Goal: Find specific page/section: Find specific page/section

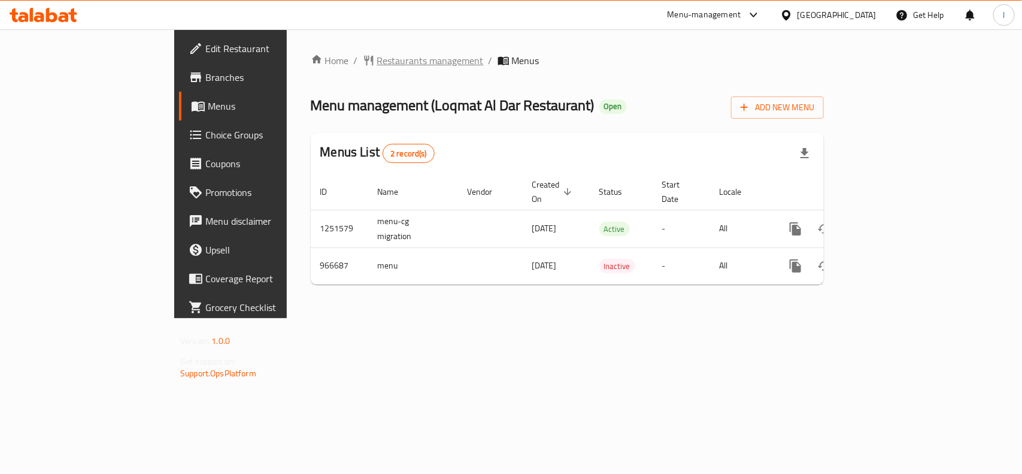
click at [377, 58] on span "Restaurants management" at bounding box center [430, 60] width 107 height 14
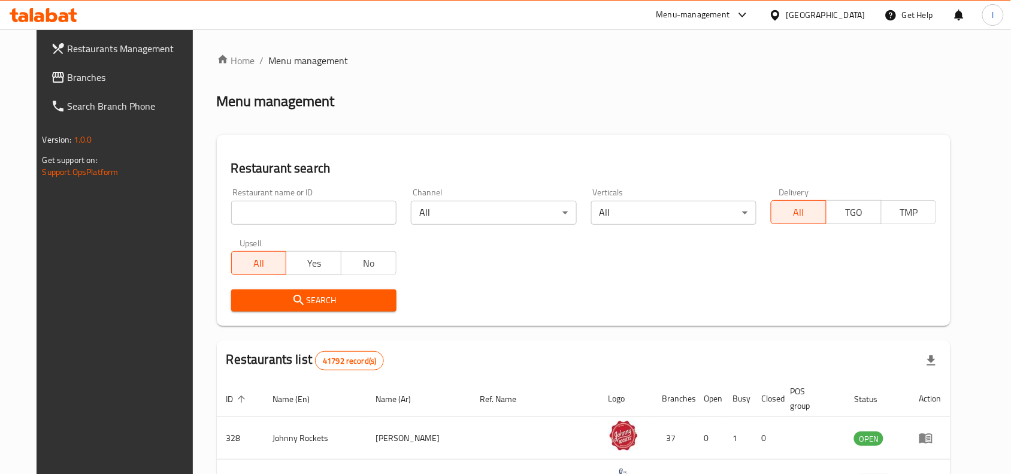
click at [253, 208] on div "Home / Menu management Menu management Restaurant search Restaurant name or ID …" at bounding box center [584, 424] width 734 height 743
click at [253, 208] on input "search" at bounding box center [313, 213] width 165 height 24
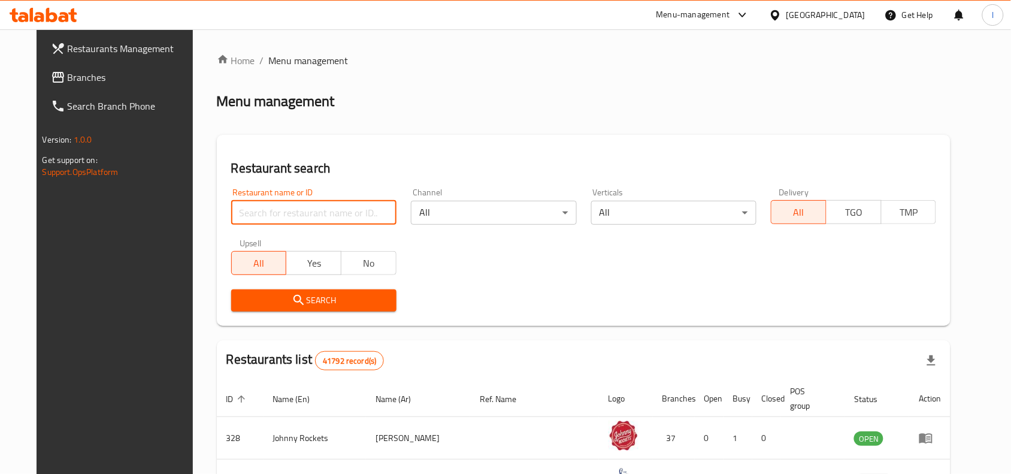
paste input "659802"
type input "659802"
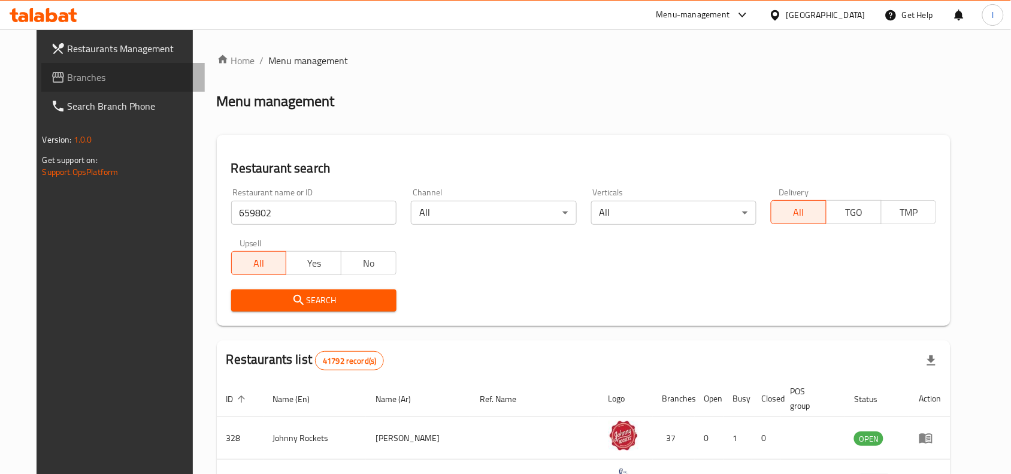
click at [96, 83] on span "Branches" at bounding box center [132, 77] width 128 height 14
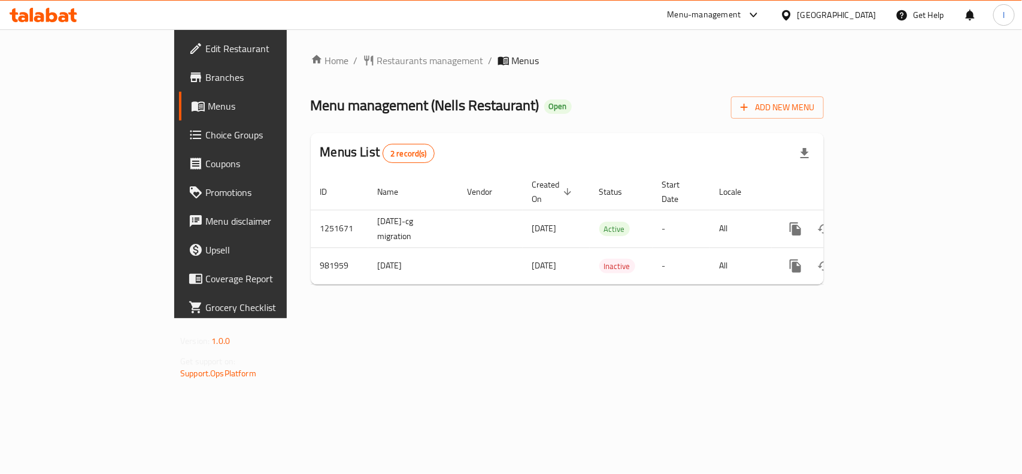
click at [377, 58] on span "Restaurants management" at bounding box center [430, 60] width 107 height 14
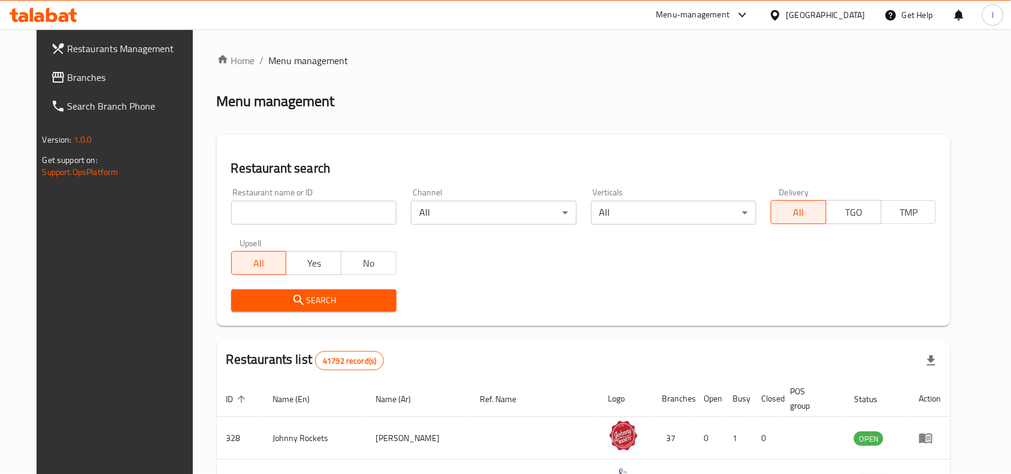
click at [264, 205] on input "search" at bounding box center [313, 213] width 165 height 24
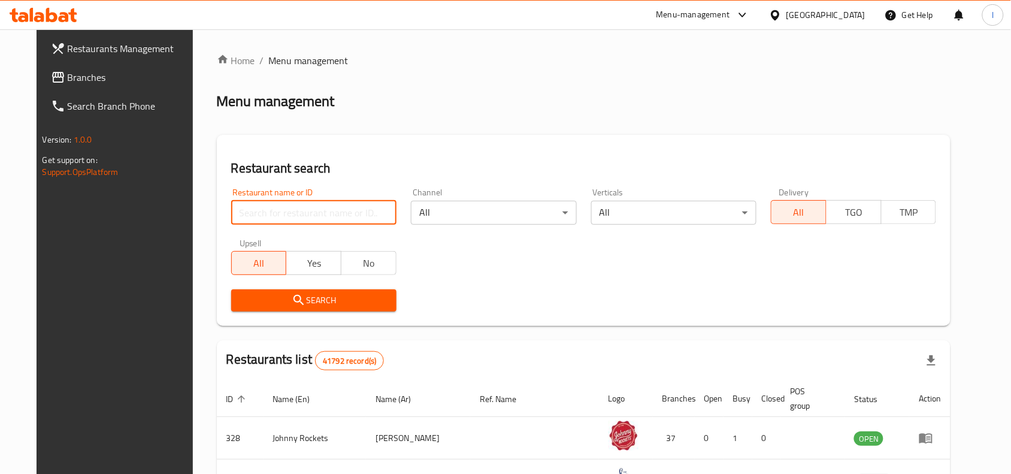
paste input "660170"
type input "660170"
click button "Search" at bounding box center [313, 300] width 165 height 22
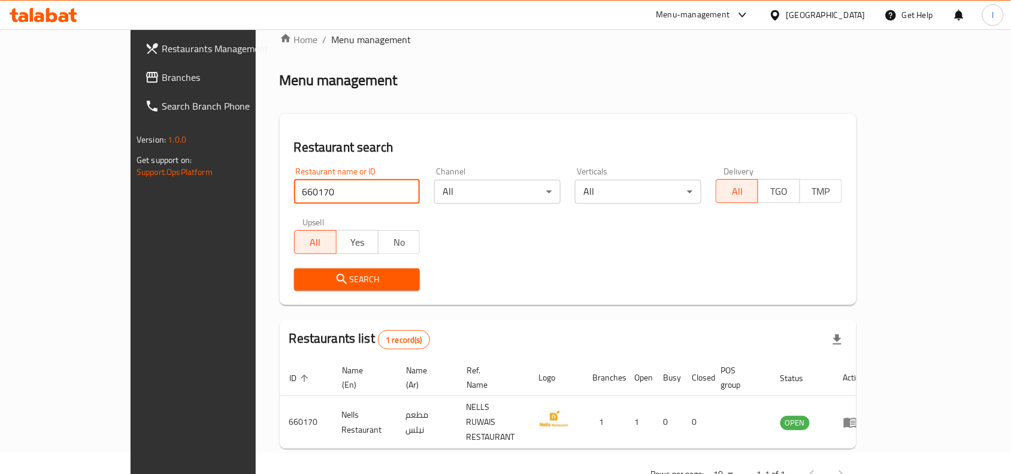
scroll to position [37, 0]
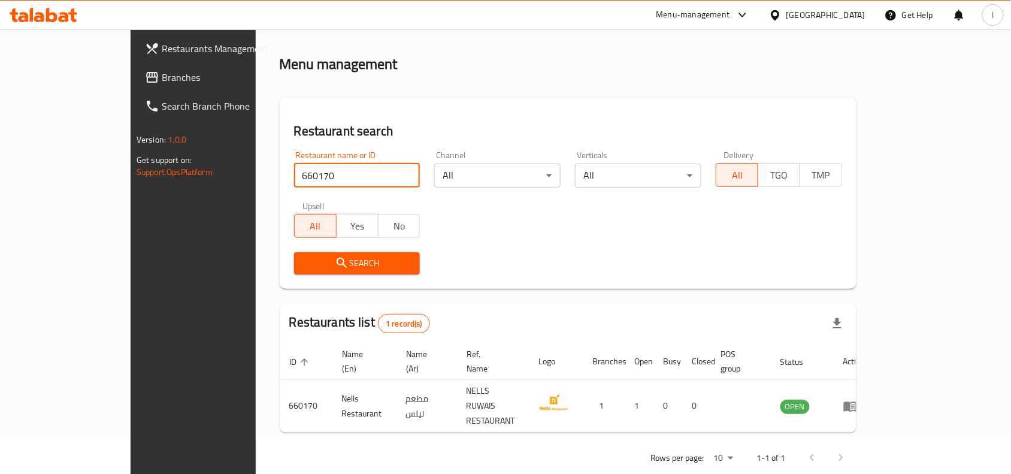
click at [162, 82] on span "Branches" at bounding box center [226, 77] width 128 height 14
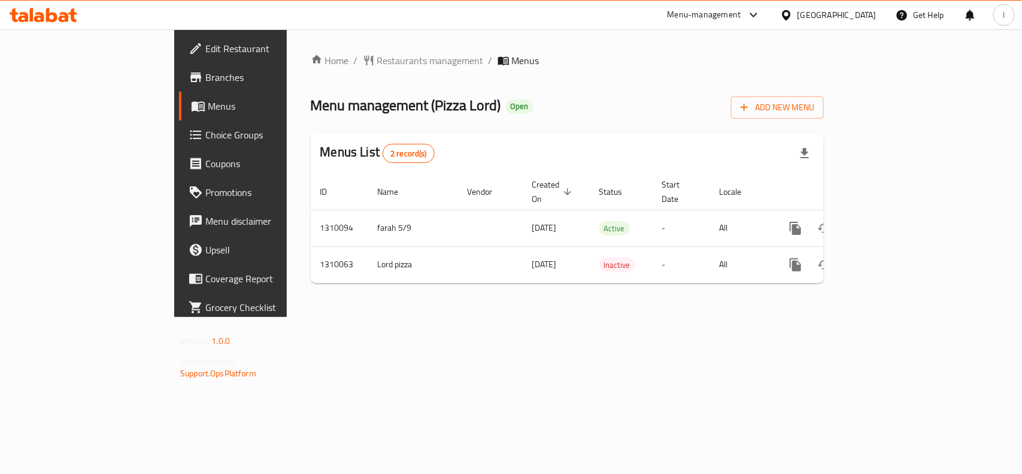
click at [377, 58] on span "Restaurants management" at bounding box center [430, 60] width 107 height 14
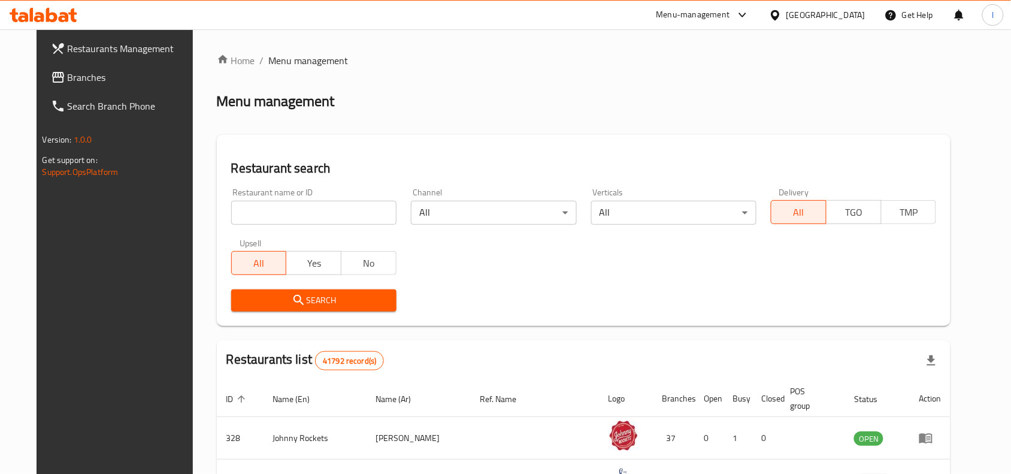
click at [252, 210] on input "search" at bounding box center [313, 213] width 165 height 24
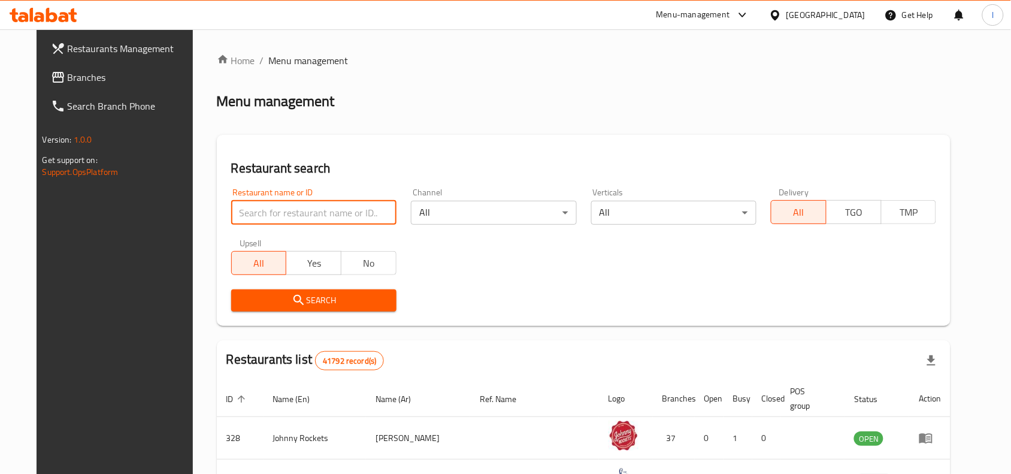
paste input "705321"
type input "705321"
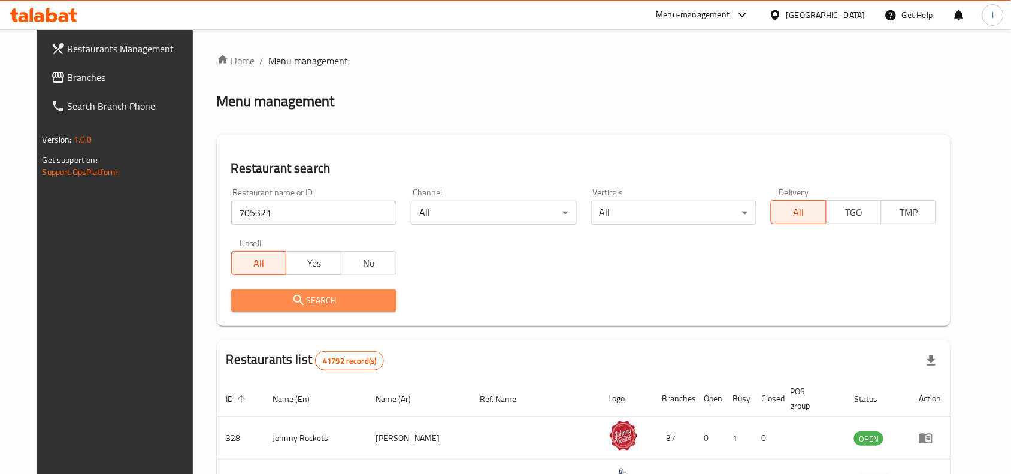
click at [328, 289] on button "Search" at bounding box center [313, 300] width 165 height 22
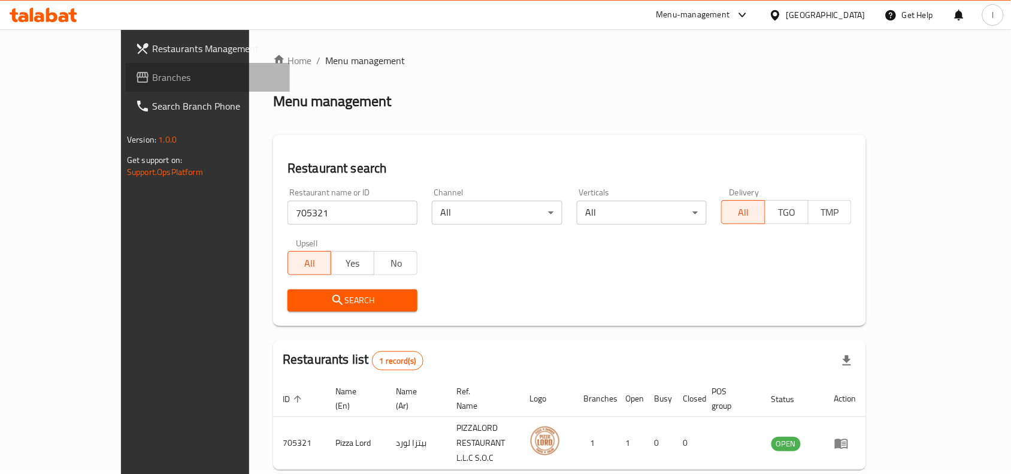
click at [152, 73] on span "Branches" at bounding box center [216, 77] width 128 height 14
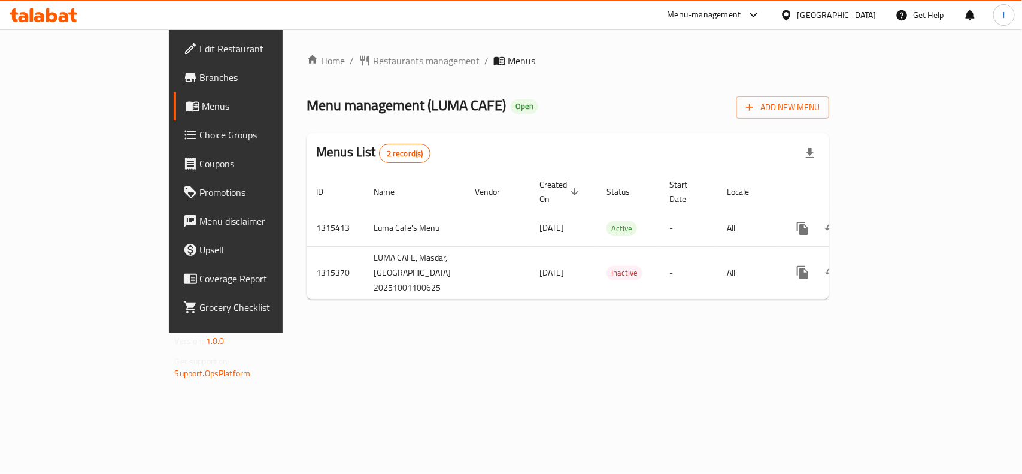
click at [320, 69] on div "Home / Restaurants management / Menus Menu management ( LUMA CAFE ) Open Add Ne…" at bounding box center [568, 181] width 523 height 256
click at [373, 59] on span "Restaurants management" at bounding box center [426, 60] width 107 height 14
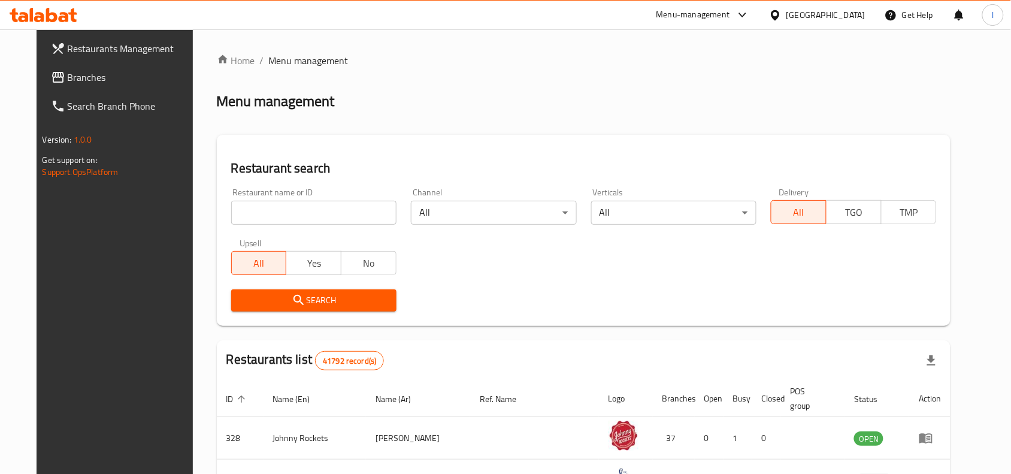
click at [68, 73] on span "Branches" at bounding box center [132, 77] width 128 height 14
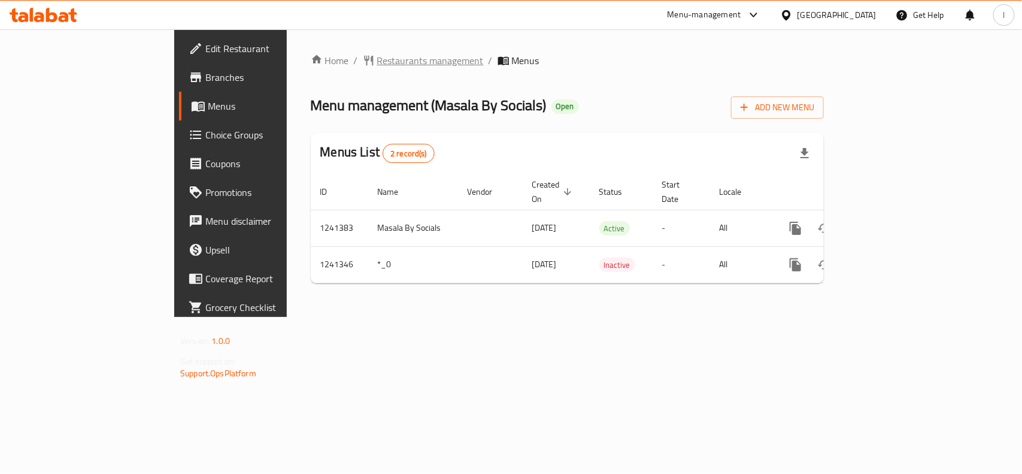
click at [377, 55] on span "Restaurants management" at bounding box center [430, 60] width 107 height 14
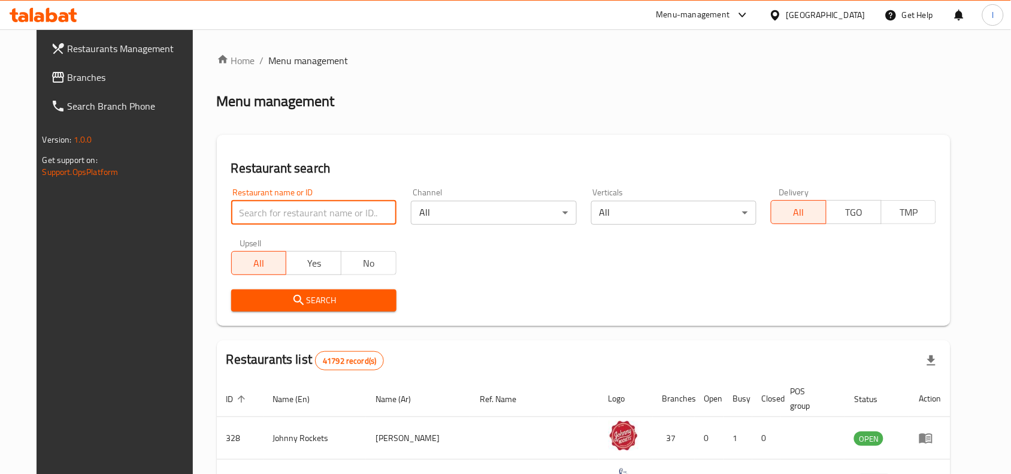
click at [277, 210] on input "search" at bounding box center [313, 213] width 165 height 24
paste input "680640"
type input "680640"
click button "Search" at bounding box center [313, 300] width 165 height 22
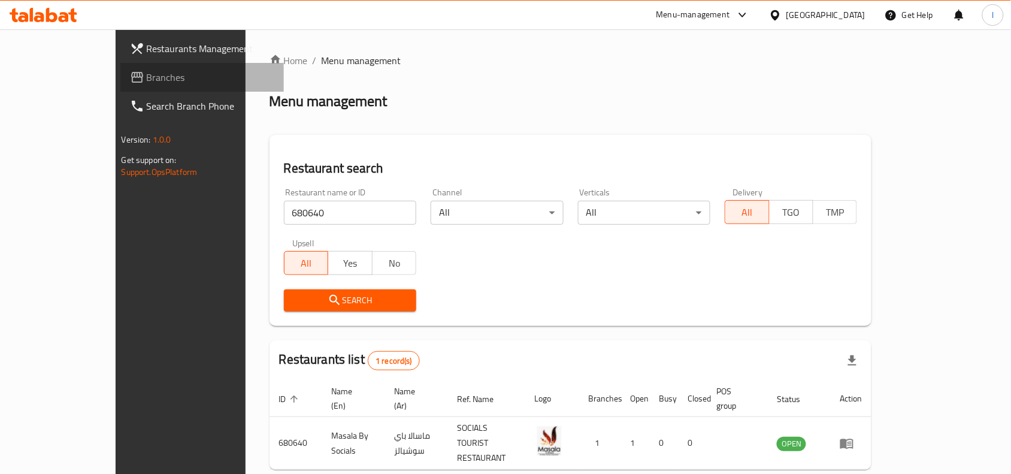
click at [147, 73] on span "Branches" at bounding box center [211, 77] width 128 height 14
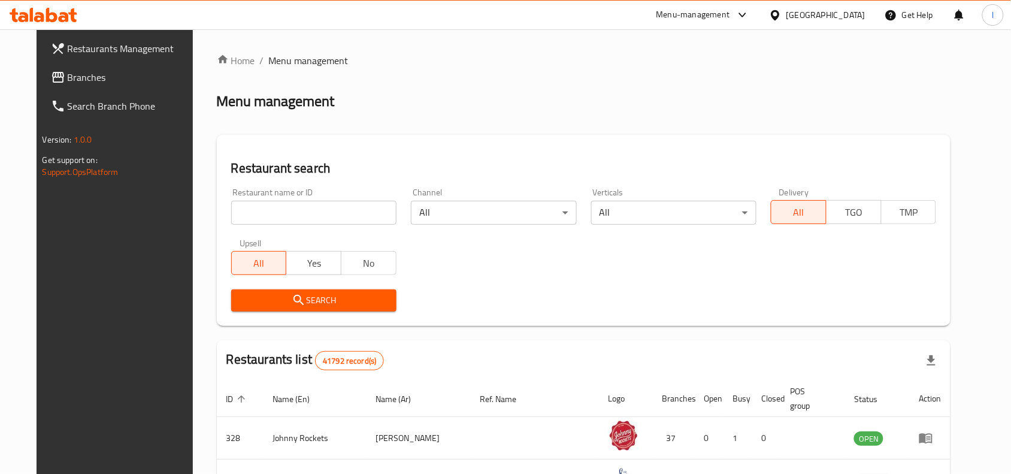
drag, startPoint x: 118, startPoint y: 196, endPoint x: 69, endPoint y: 190, distance: 48.8
click at [118, 196] on div "Restaurants Management Branches Search Branch Phone Version: 1.0.0 Get support …" at bounding box center [121, 266] width 169 height 474
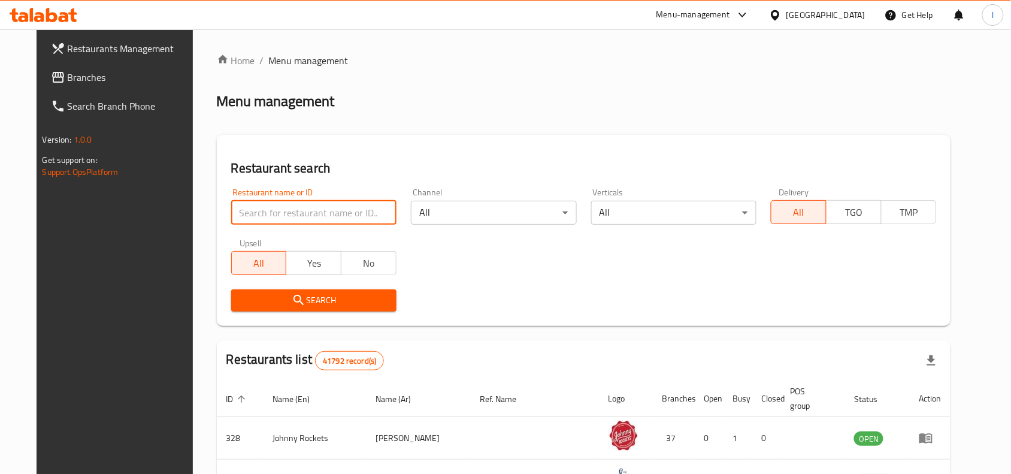
click at [246, 204] on input "search" at bounding box center [313, 213] width 165 height 24
type input "f"
paste input "طبقات خبز هش محشو بانير طازج ويقدم مع مخلل منزلي الصنع وصلصة"
type input "طبقات خبز هش محشو بانير طازج ويقدم مع مخلل منزلي الصنع وصلصة"
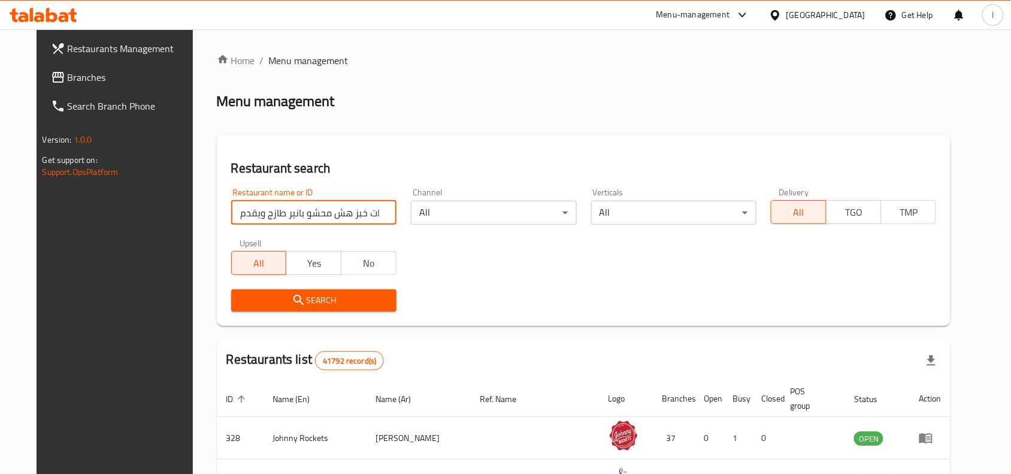
click at [372, 214] on input "طبقات خبز هش محشو بانير طازج ويقدم مع مخلل منزلي الصنع وصلصة" at bounding box center [313, 213] width 165 height 24
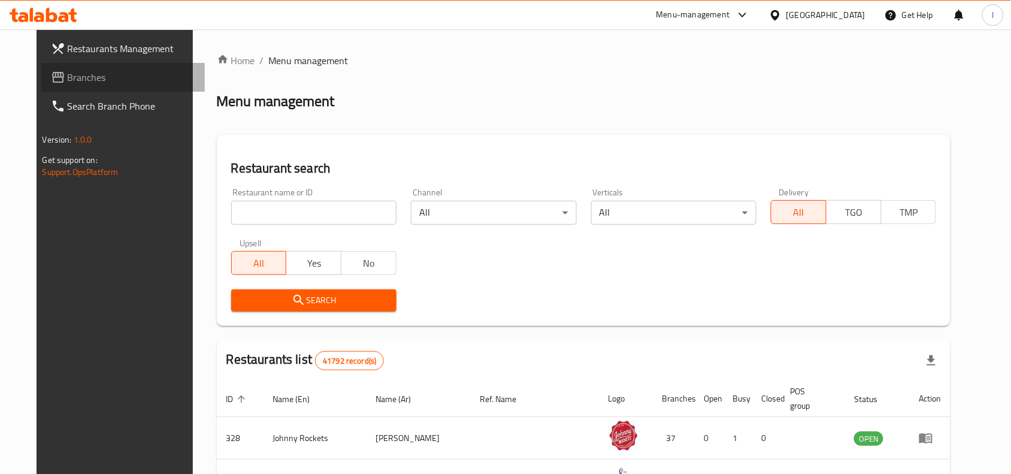
click at [78, 72] on span "Branches" at bounding box center [132, 77] width 128 height 14
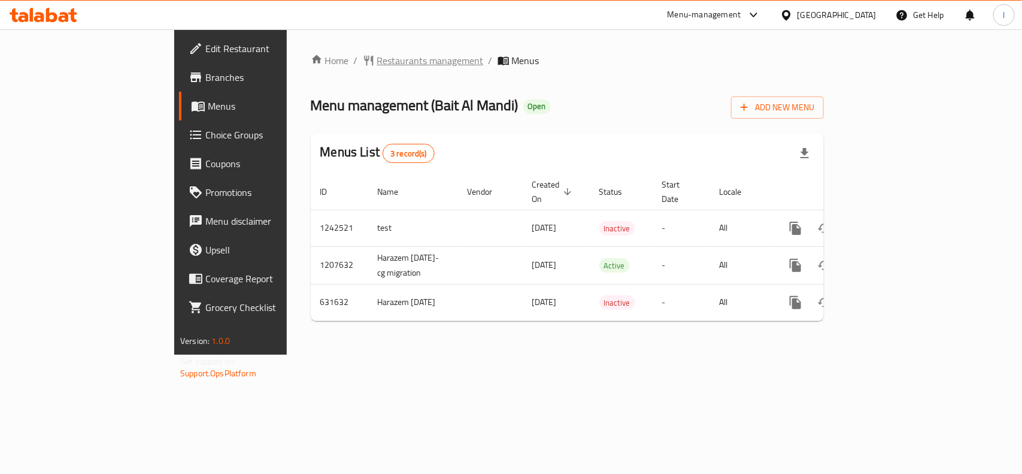
click at [377, 63] on span "Restaurants management" at bounding box center [430, 60] width 107 height 14
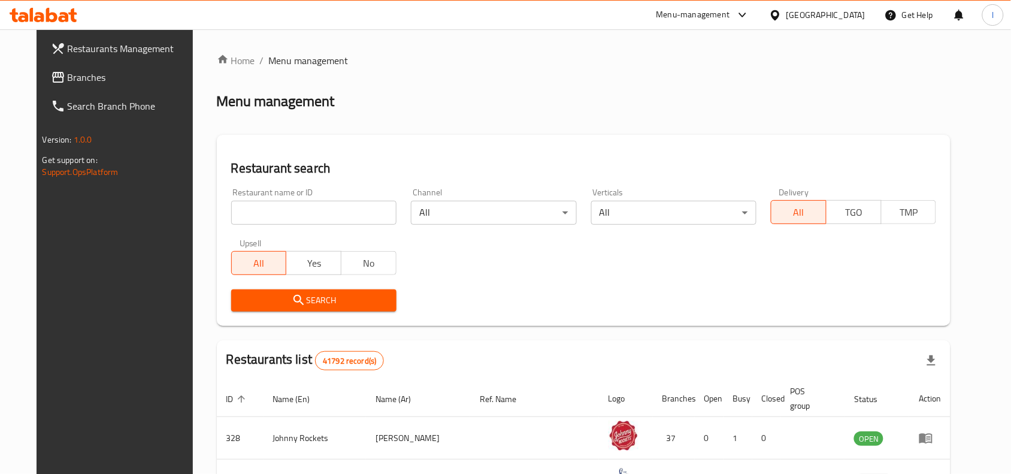
click at [264, 213] on div "Home / Menu management Menu management Restaurant search Restaurant name or ID …" at bounding box center [584, 424] width 734 height 743
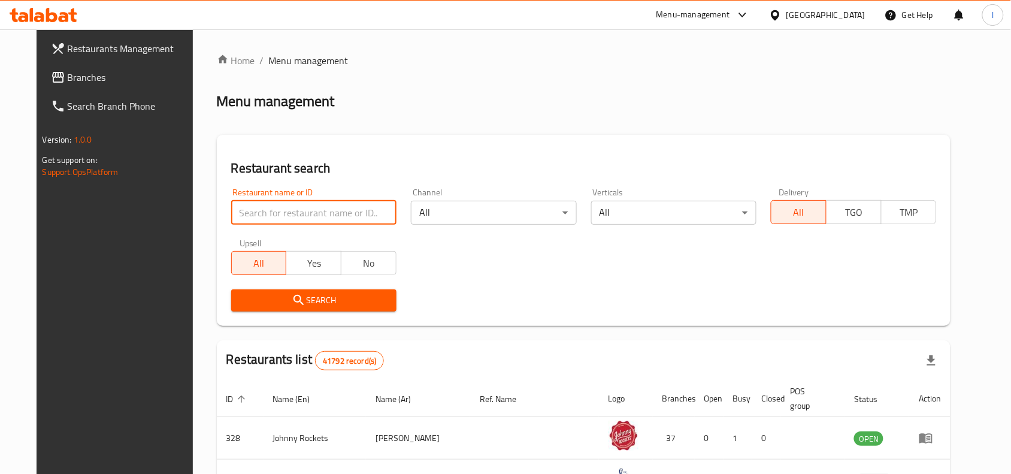
click at [264, 213] on input "search" at bounding box center [313, 213] width 165 height 24
paste input "639657"
type input "639657"
click button "Search" at bounding box center [313, 300] width 165 height 22
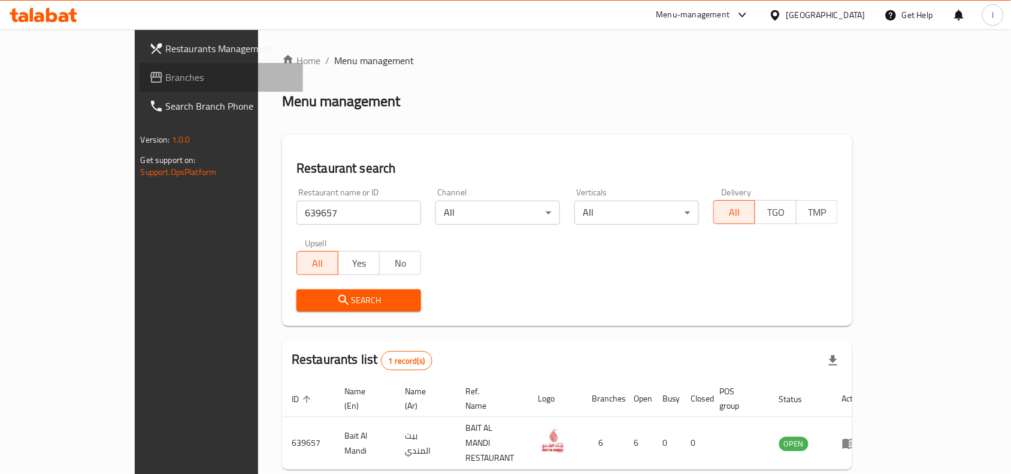
click at [166, 70] on span "Branches" at bounding box center [230, 77] width 128 height 14
